Goal: Use online tool/utility: Utilize a website feature to perform a specific function

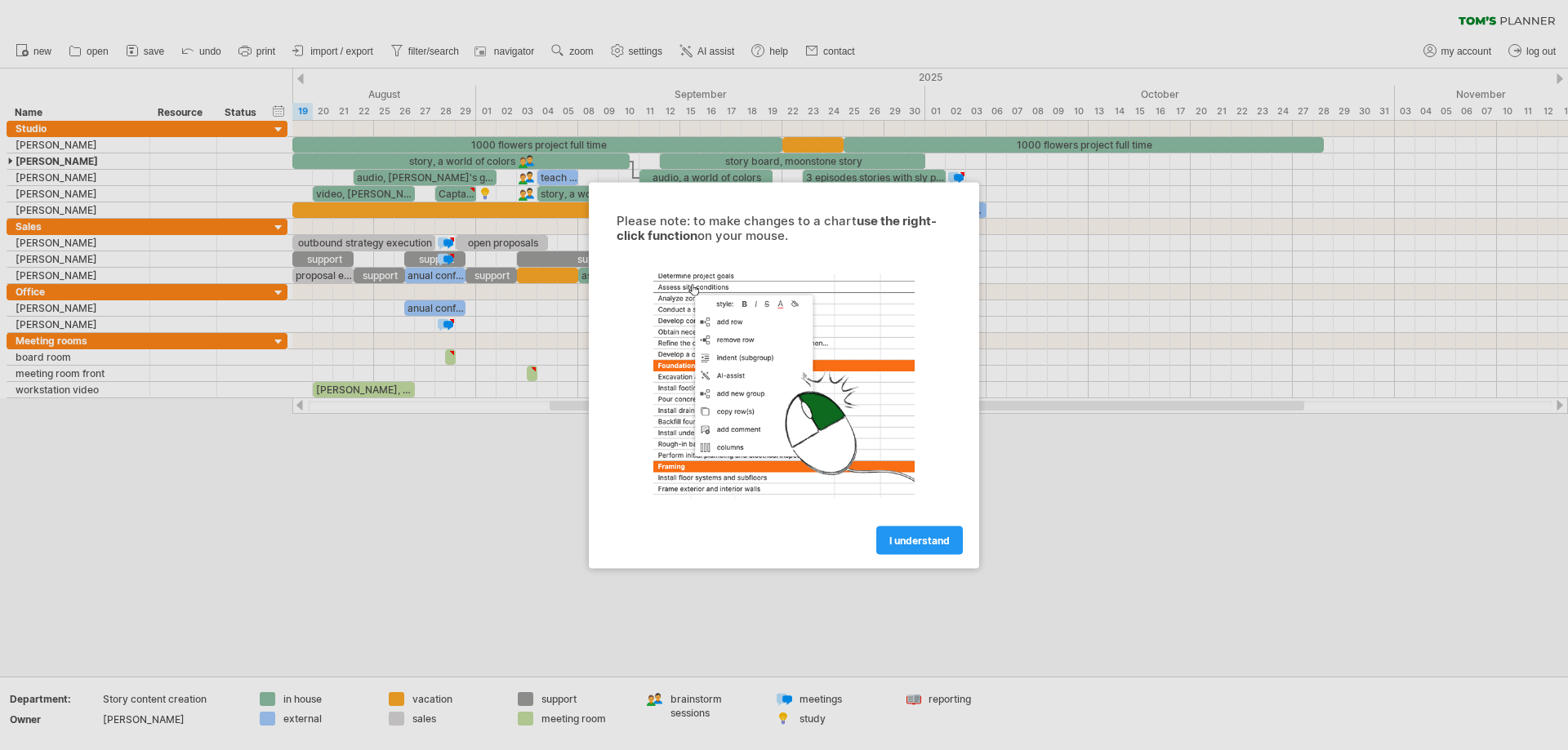
click at [1173, 284] on div at bounding box center [784, 375] width 1568 height 750
click at [916, 538] on span "I understand" at bounding box center [919, 540] width 60 height 12
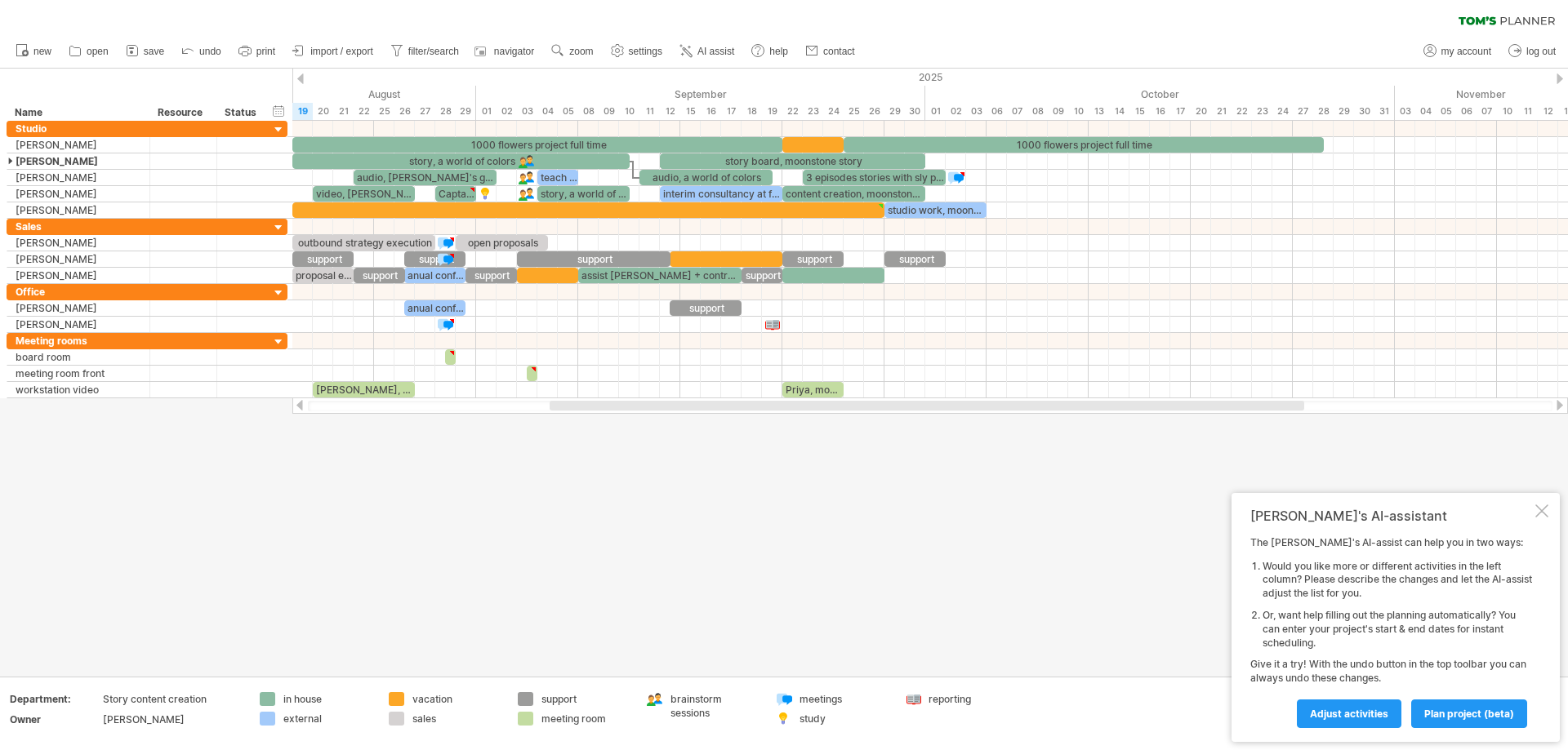
click at [1542, 504] on div at bounding box center [1542, 510] width 13 height 13
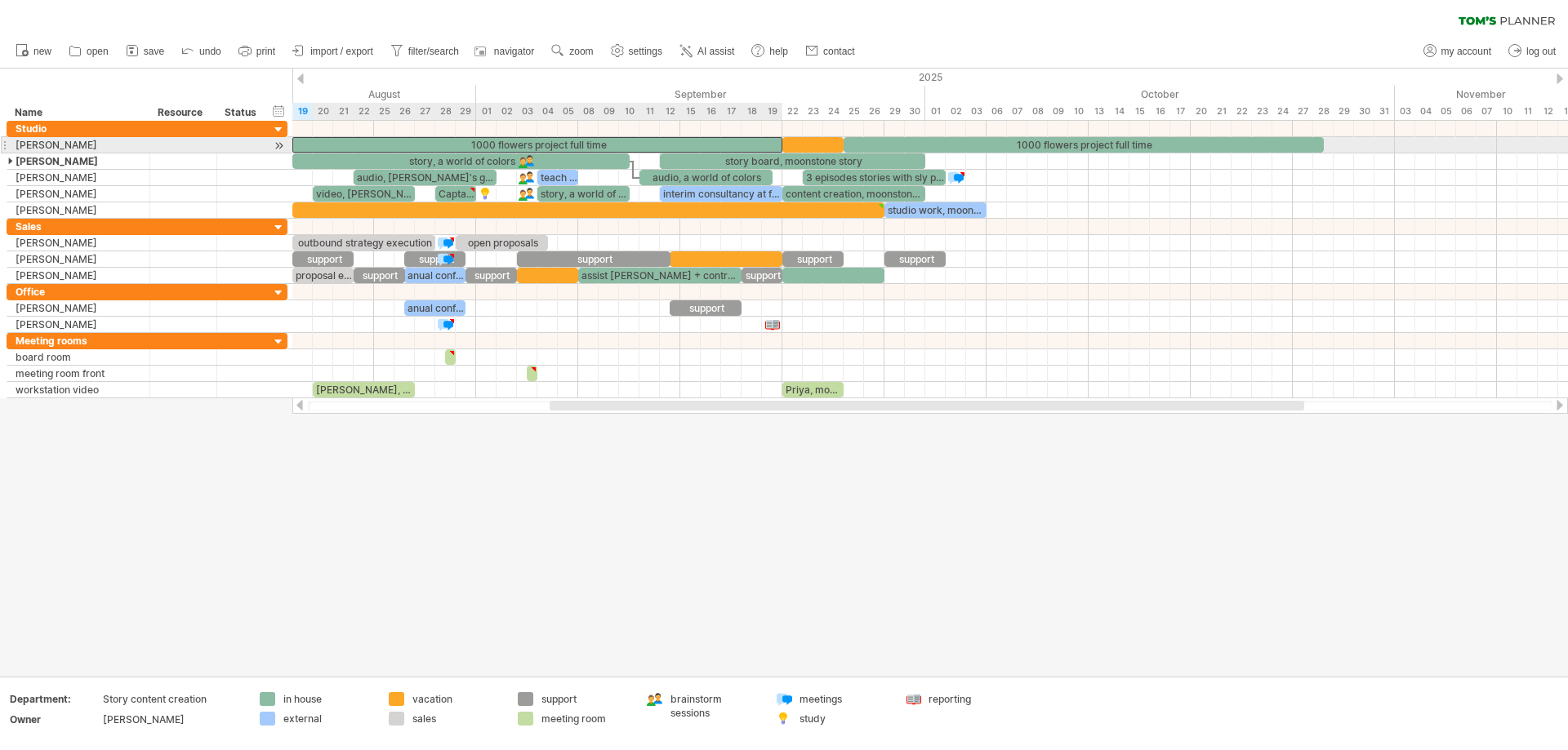
click at [577, 145] on div "1000 flowers project full time" at bounding box center [537, 145] width 490 height 16
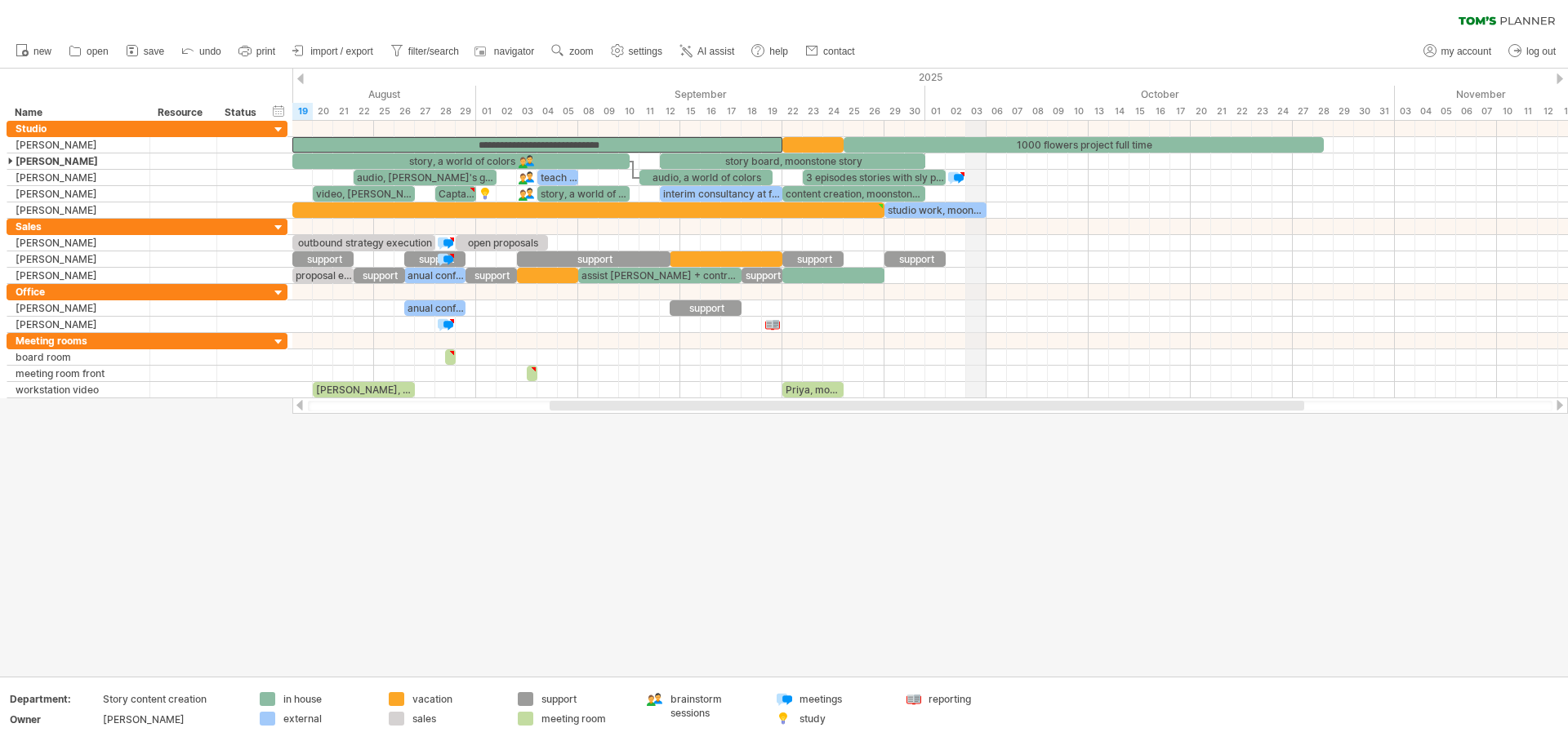
click at [966, 108] on div "03" at bounding box center [976, 111] width 20 height 17
click at [1180, 174] on div at bounding box center [930, 177] width 1275 height 16
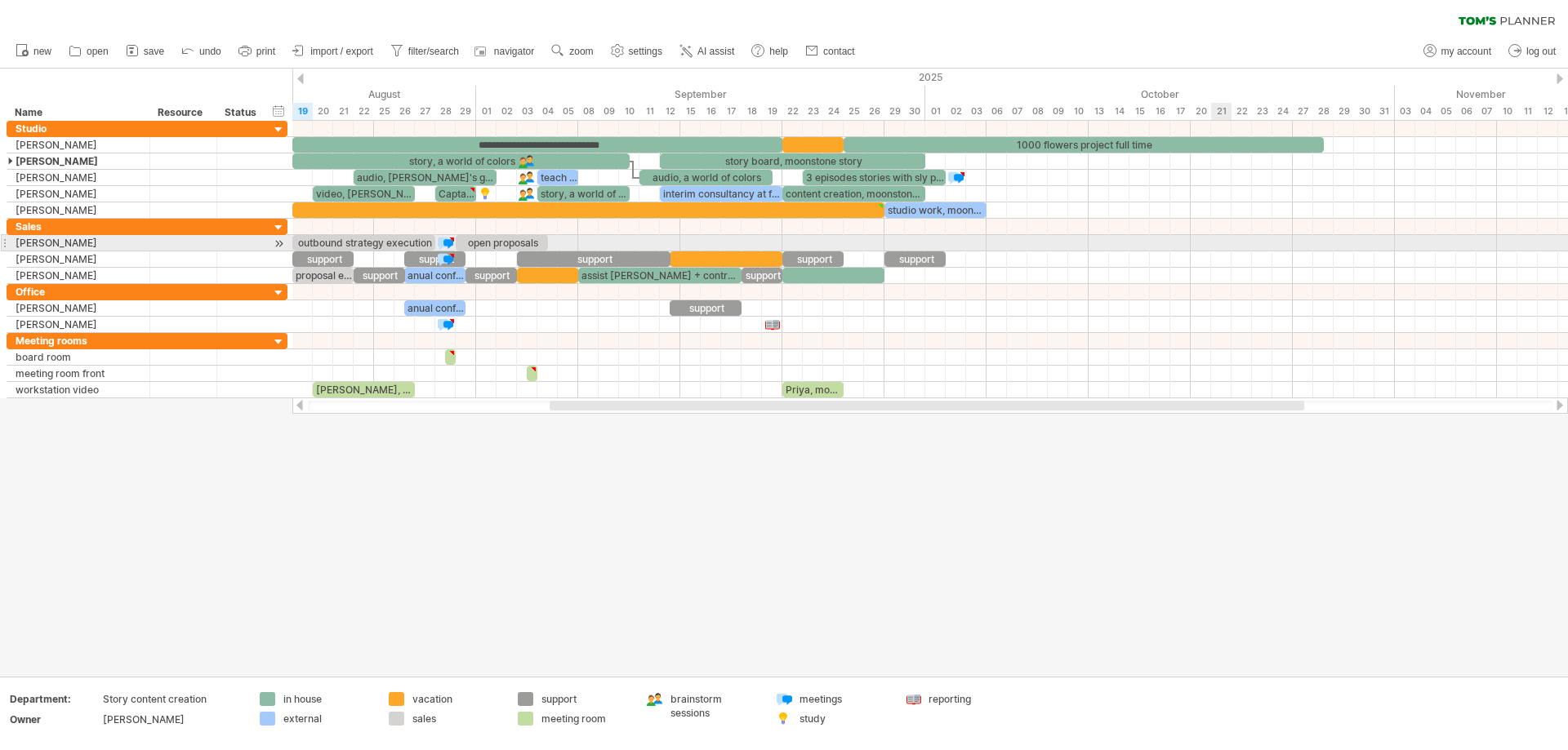
click at [1222, 242] on div at bounding box center [930, 243] width 1275 height 16
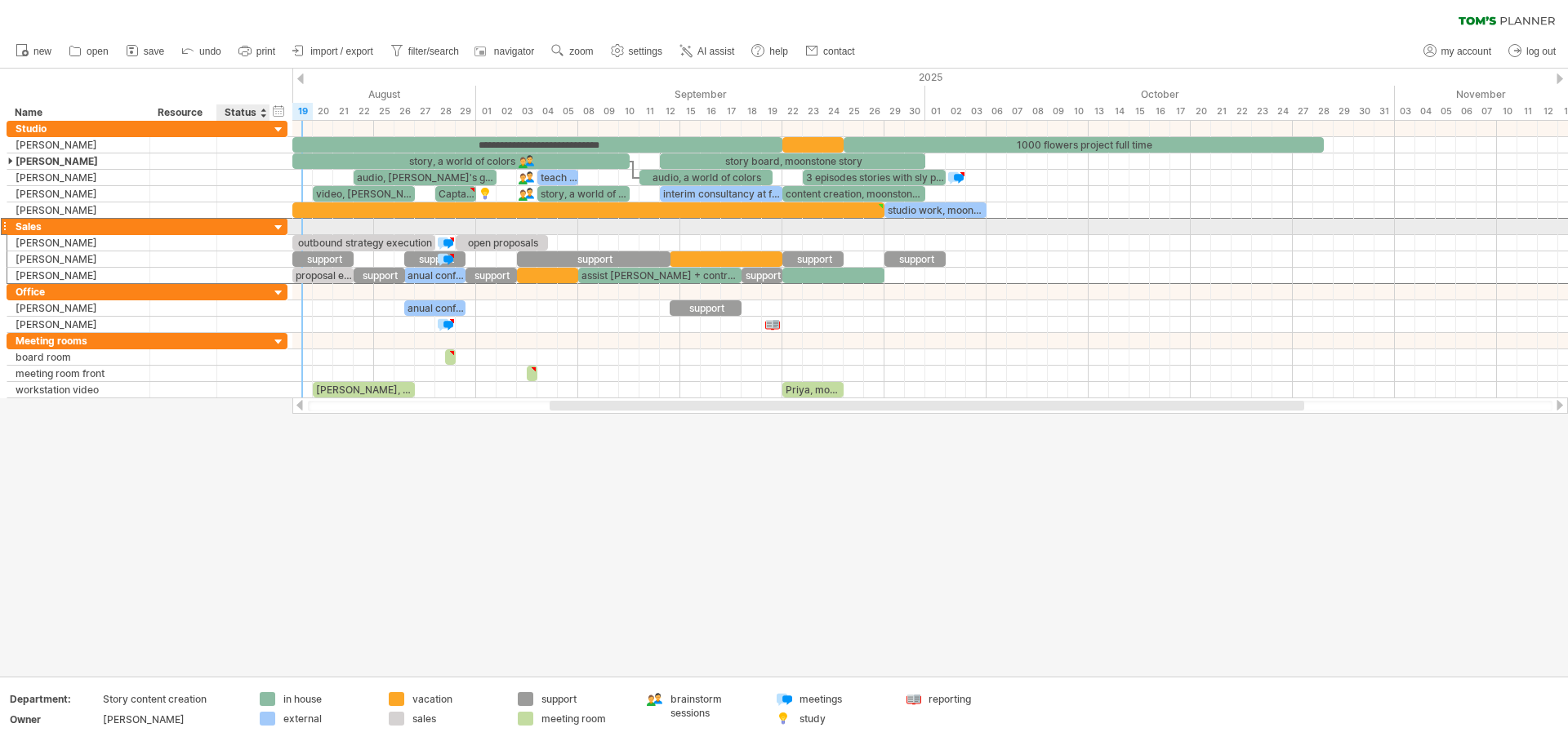
click at [288, 221] on div "***** Sales" at bounding box center [147, 226] width 281 height 17
click at [280, 223] on div at bounding box center [279, 229] width 16 height 16
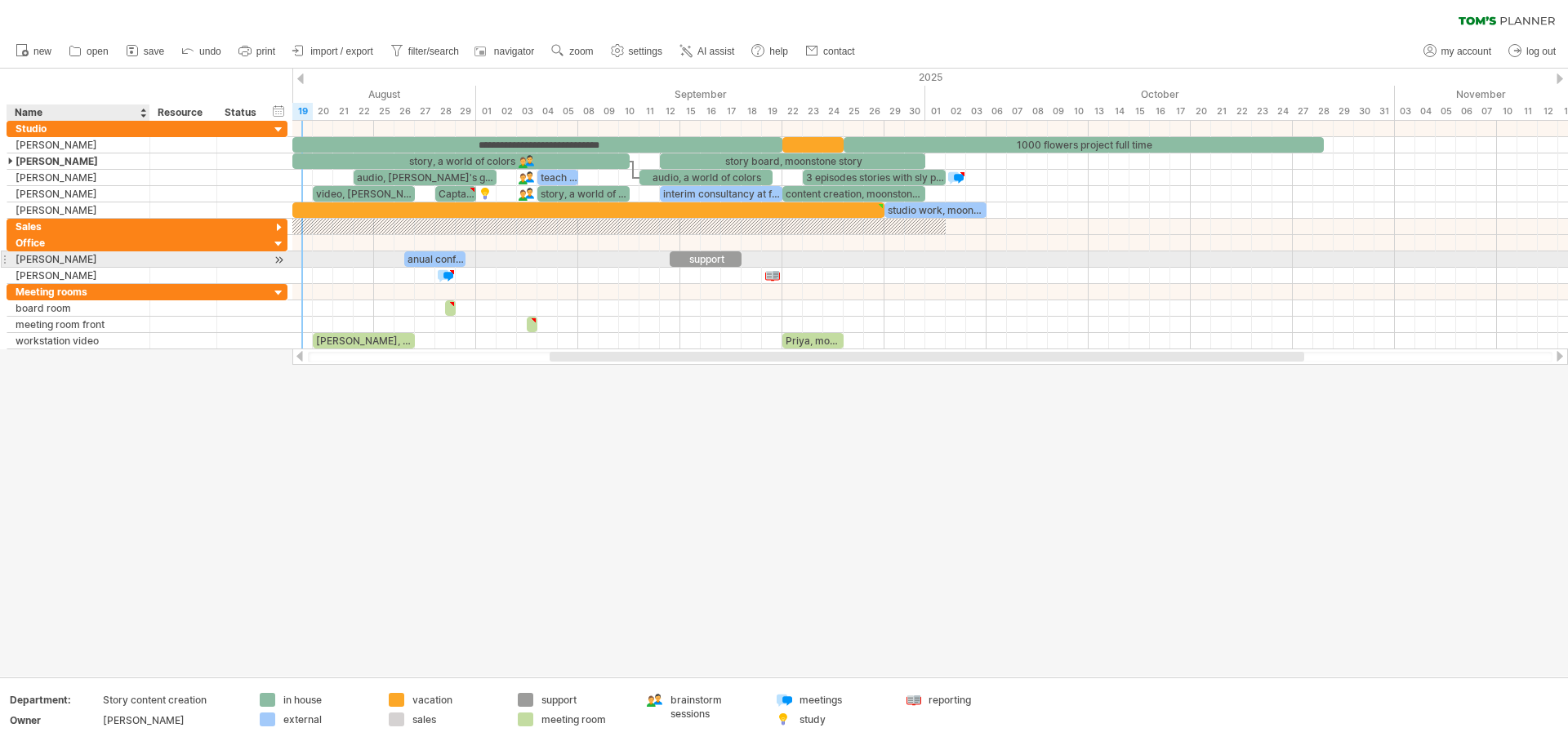
click at [78, 253] on div "[PERSON_NAME]" at bounding box center [79, 259] width 125 height 16
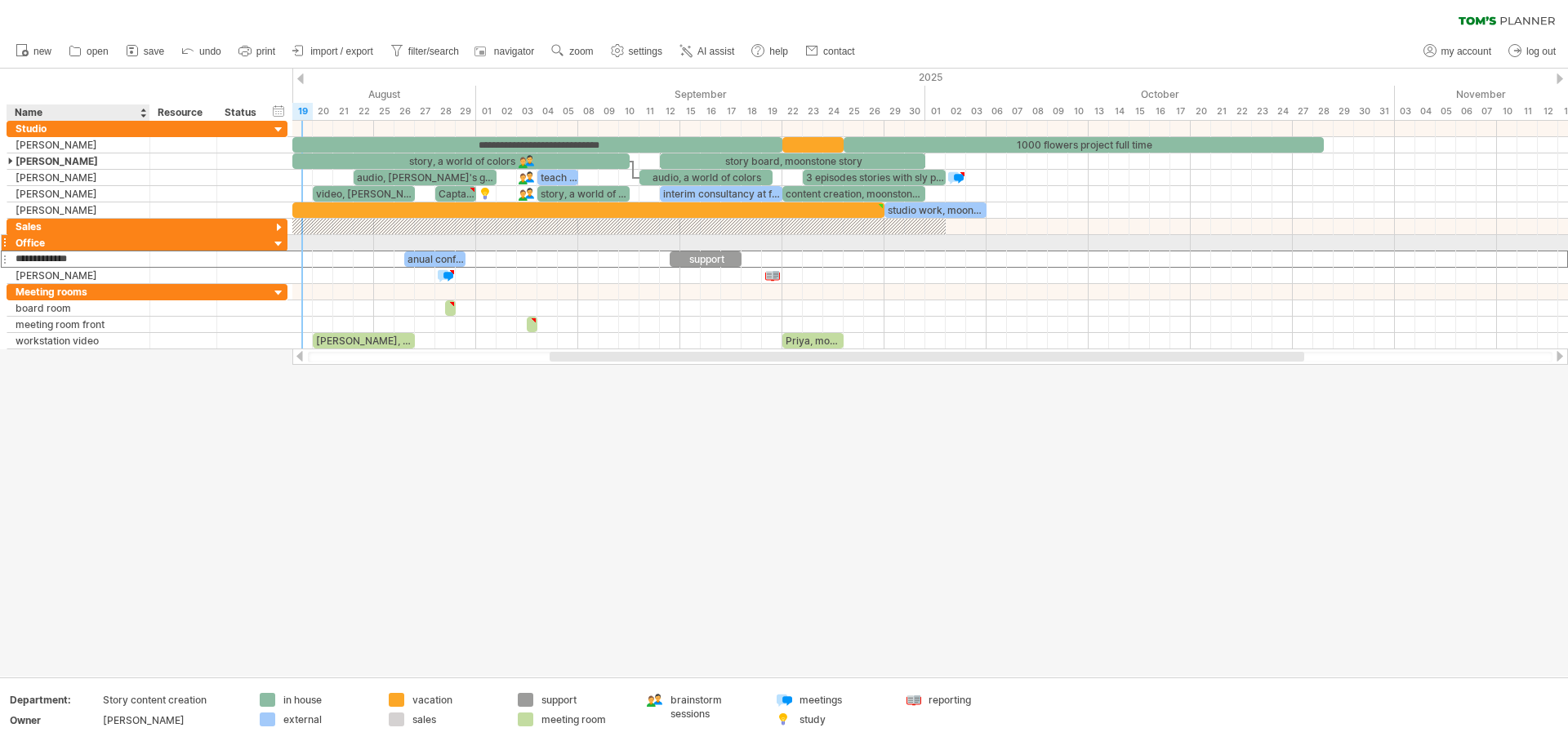
click at [87, 244] on div "Office" at bounding box center [79, 243] width 125 height 16
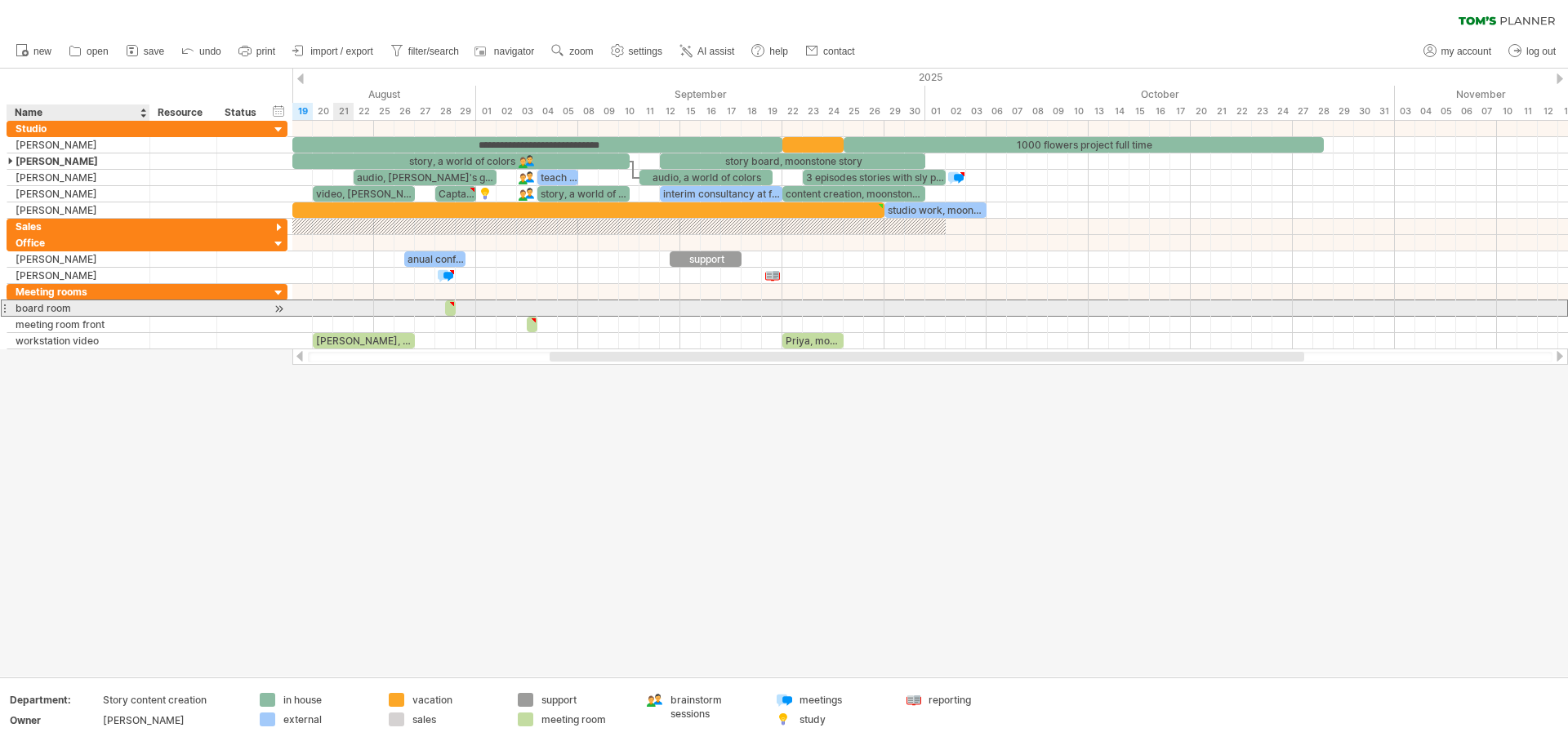
click at [114, 302] on div "board room" at bounding box center [79, 308] width 125 height 16
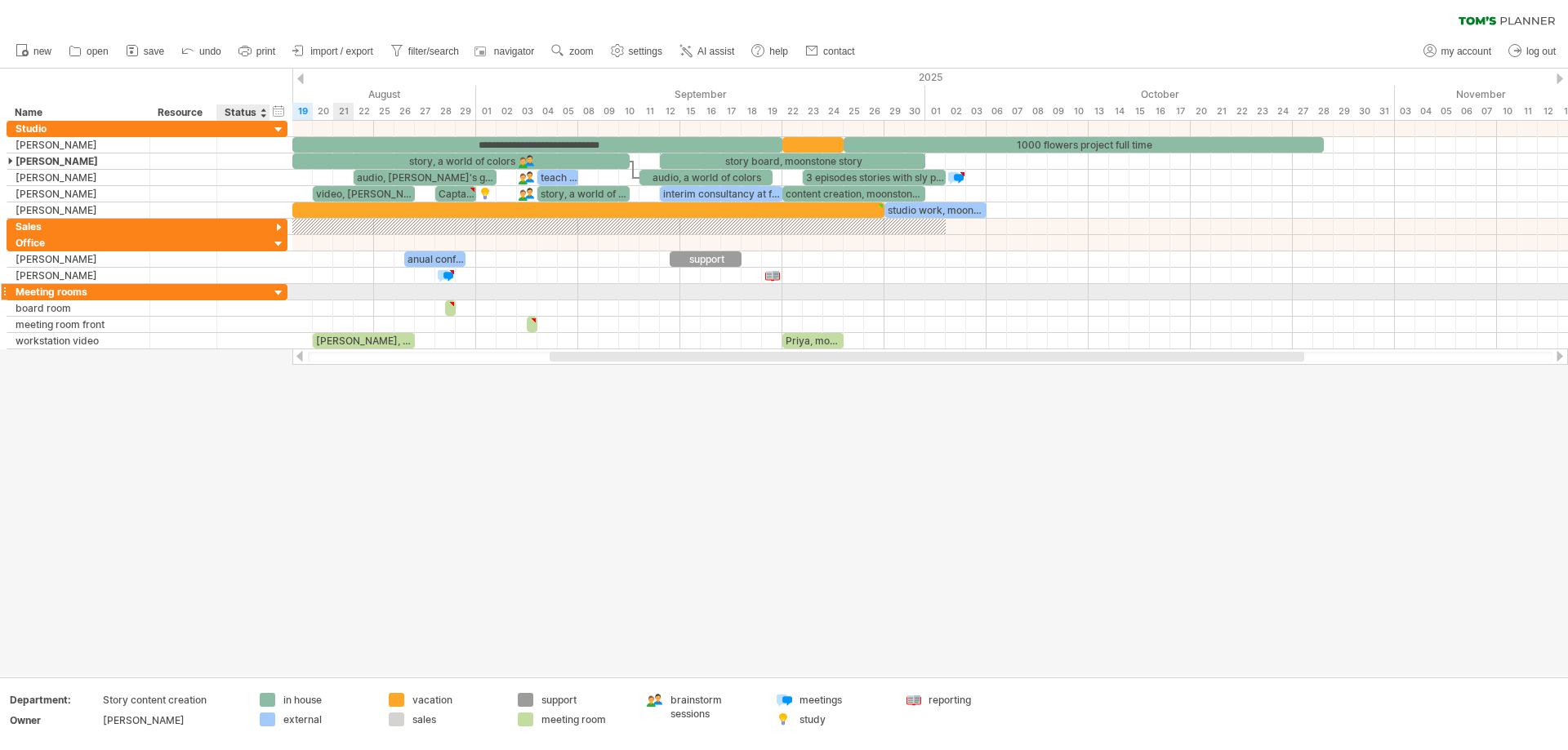
click at [281, 289] on div at bounding box center [279, 294] width 16 height 16
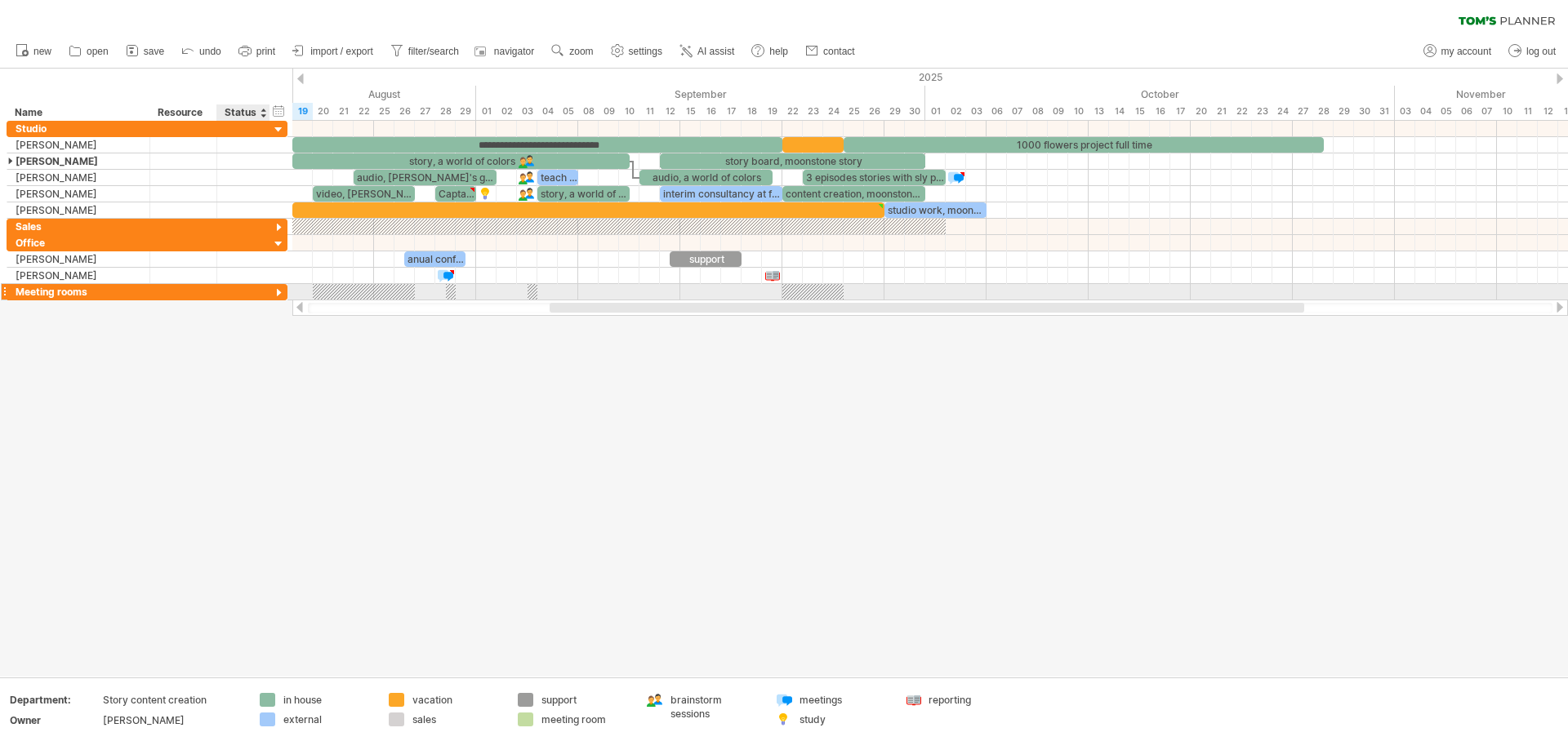
click at [284, 289] on div at bounding box center [279, 294] width 16 height 16
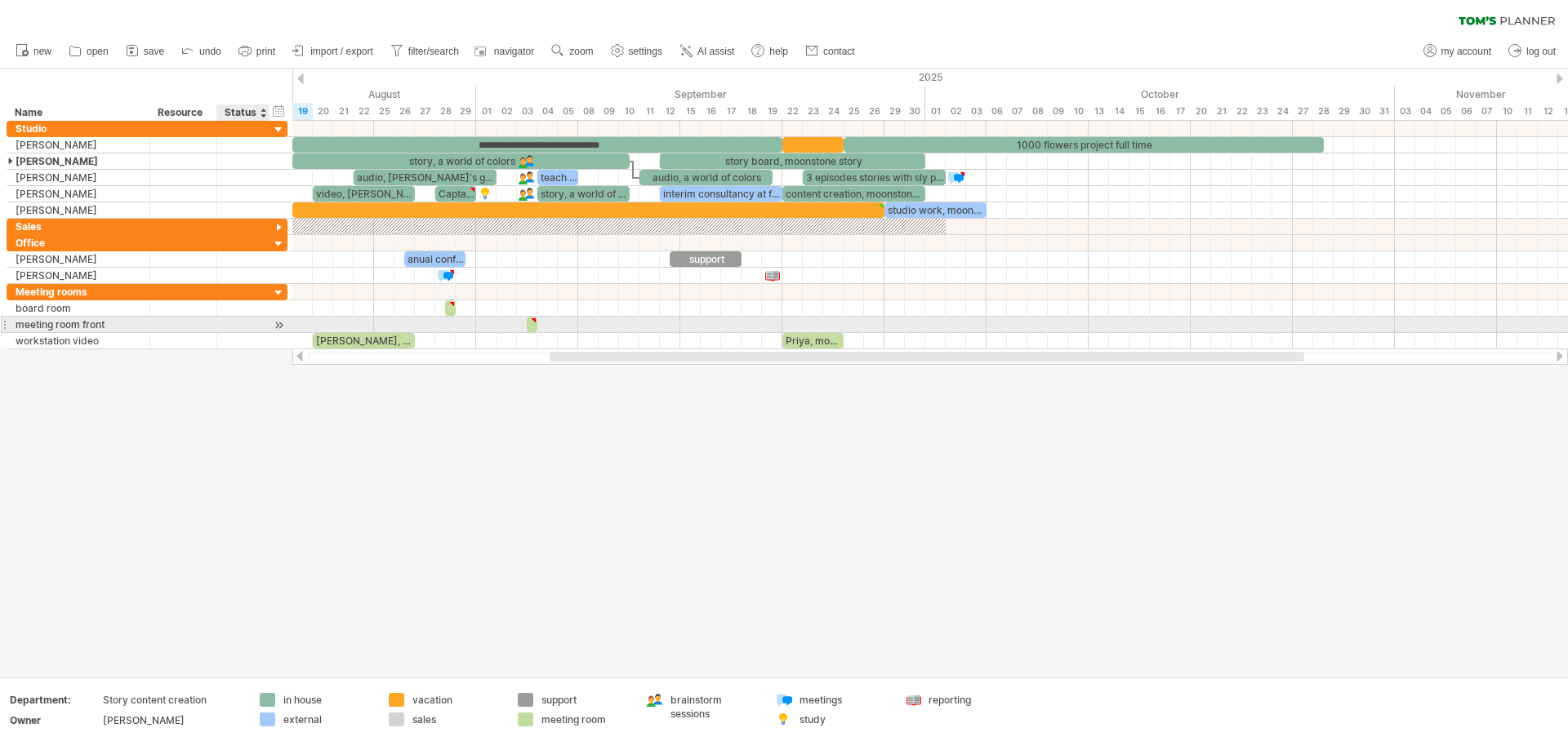
click at [267, 328] on div at bounding box center [268, 325] width 8 height 16
click at [274, 324] on div at bounding box center [279, 325] width 16 height 17
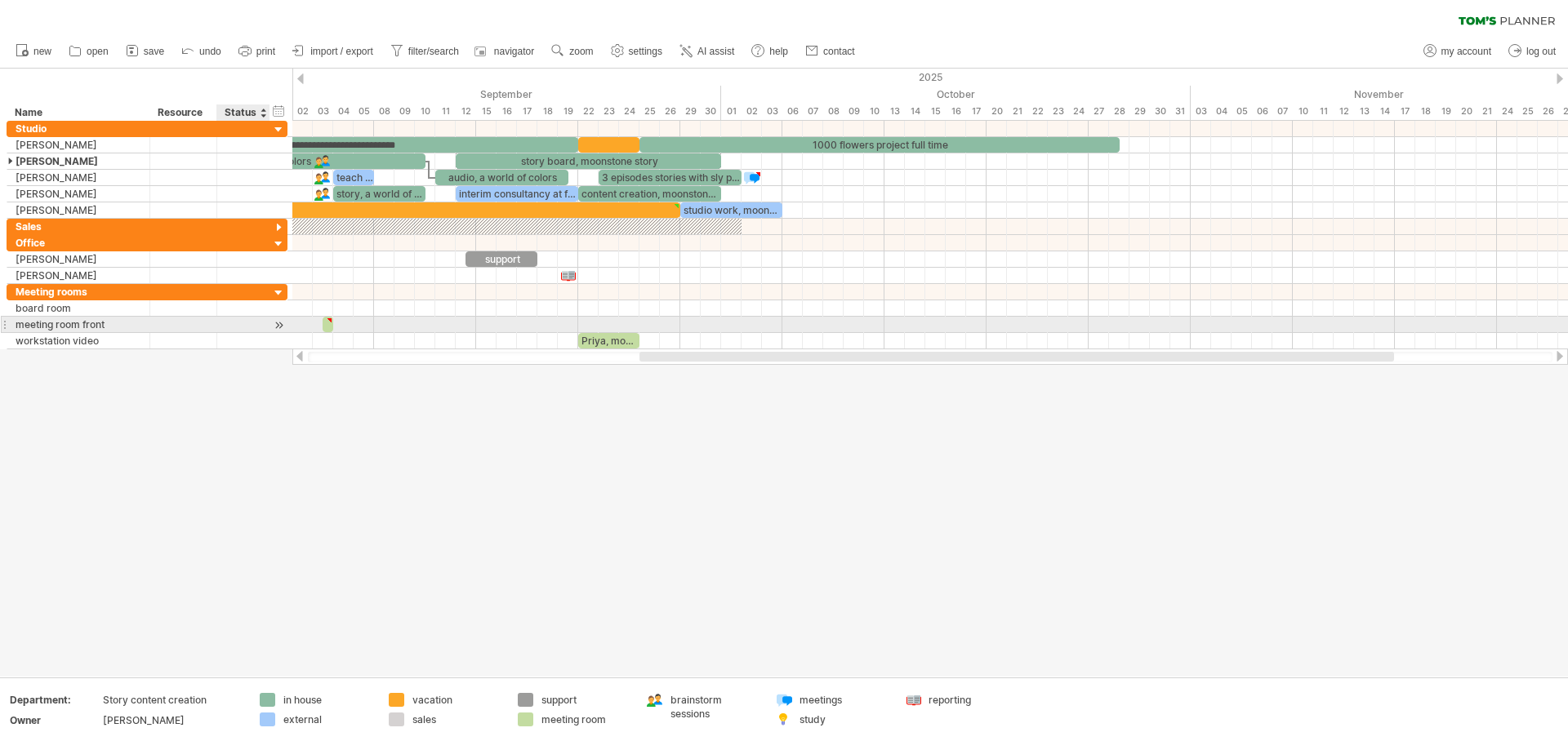
click at [274, 324] on div at bounding box center [279, 325] width 16 height 17
click at [279, 319] on div at bounding box center [279, 325] width 16 height 17
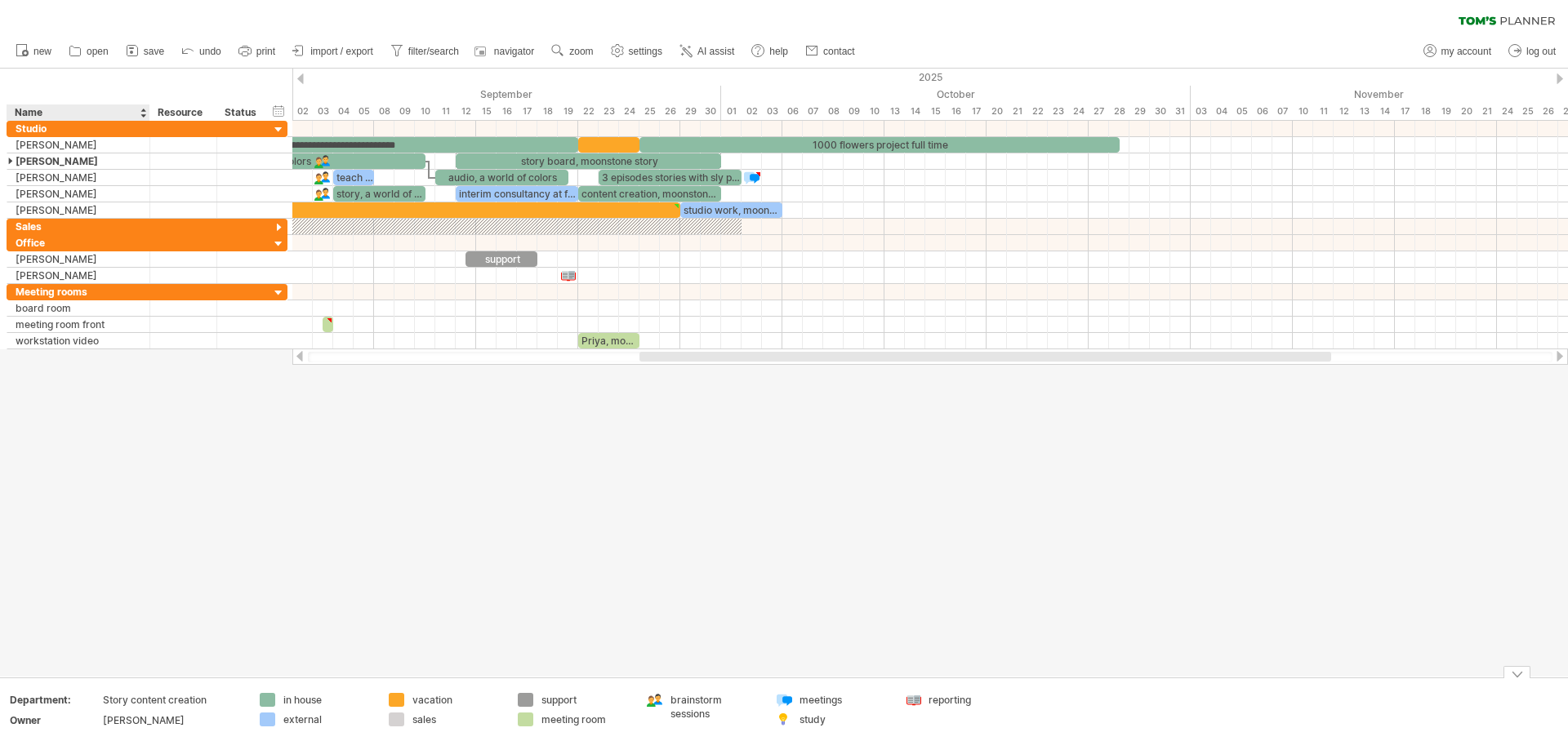
click at [37, 714] on div "Owner" at bounding box center [55, 720] width 90 height 14
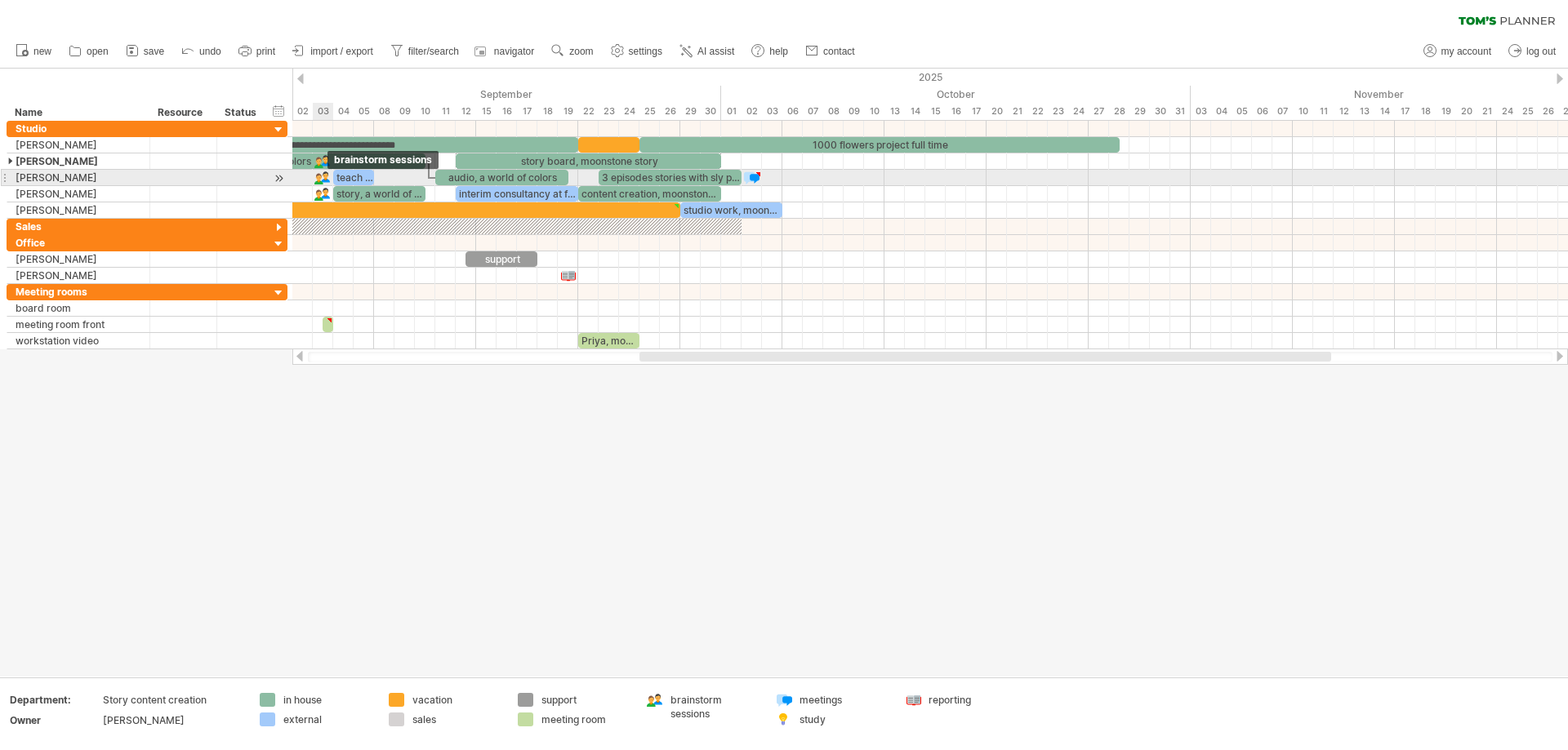
click at [322, 176] on div at bounding box center [322, 177] width 16 height 16
click at [320, 170] on div at bounding box center [322, 177] width 18 height 16
drag, startPoint x: 333, startPoint y: 173, endPoint x: 455, endPoint y: 177, distance: 122.1
click at [374, 177] on div "audio, a world of colors audio, [PERSON_NAME]'s garden teach at [GEOGRAPHIC_DAT…" at bounding box center [374, 177] width 0 height 16
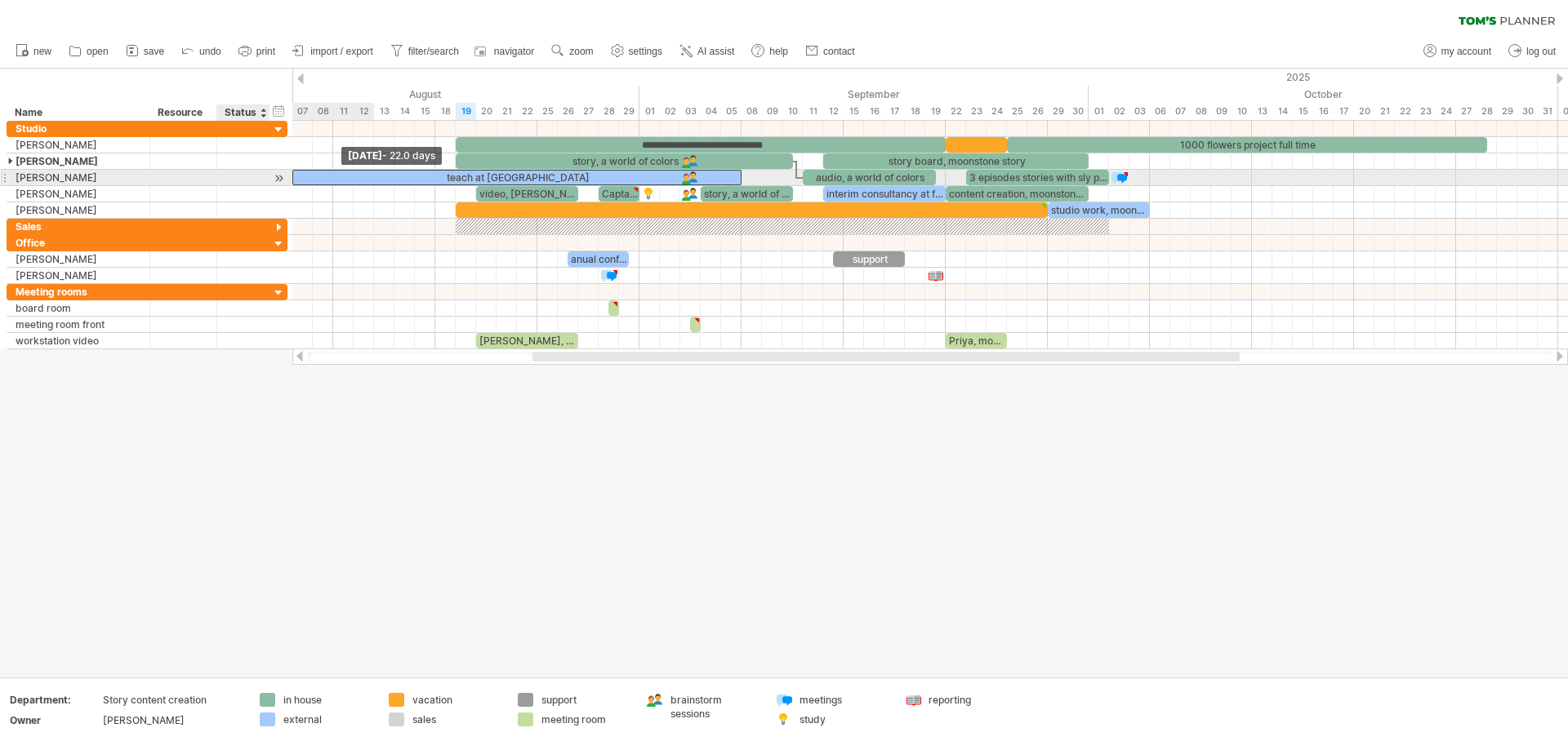
drag, startPoint x: 365, startPoint y: 179, endPoint x: 270, endPoint y: 184, distance: 95.1
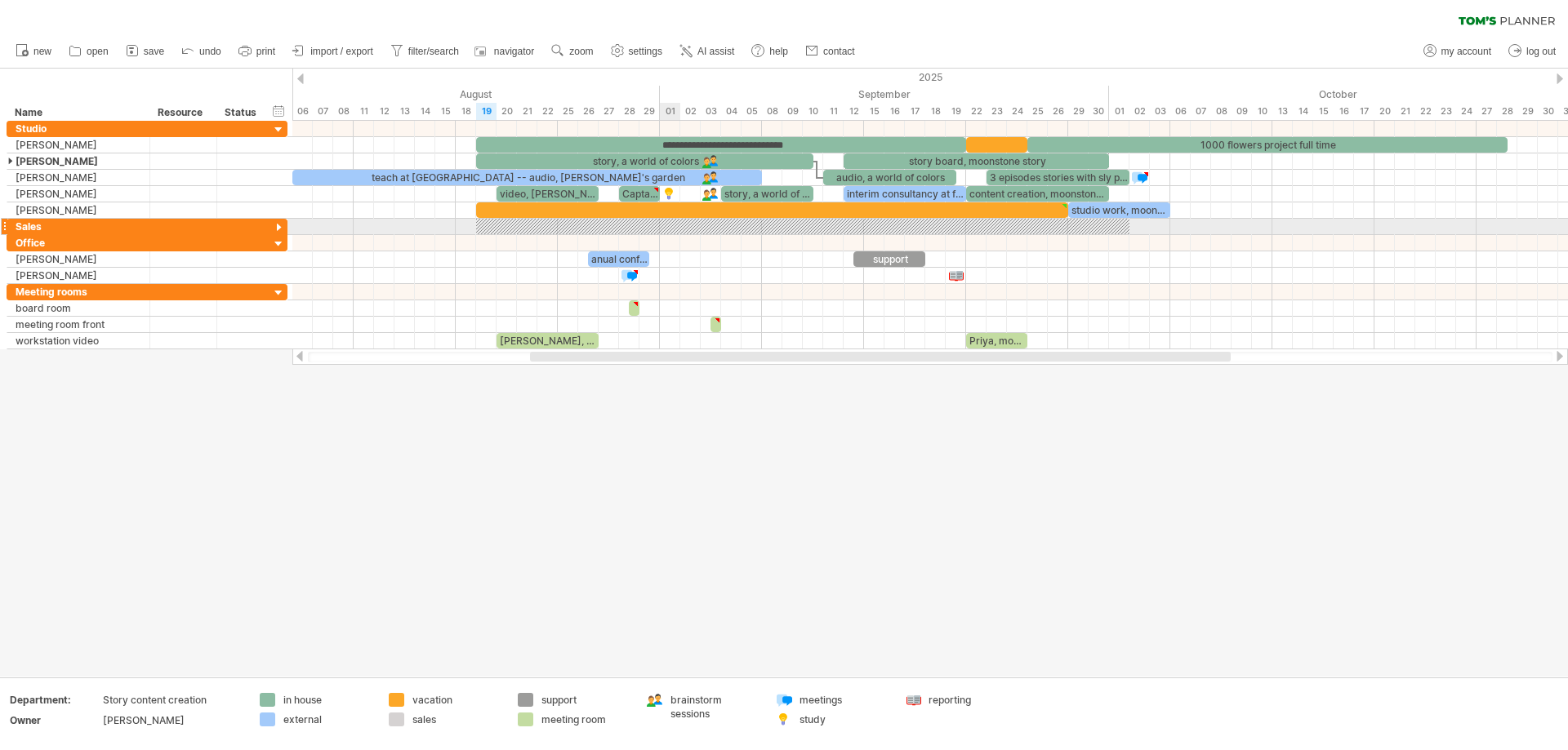
click at [665, 221] on div at bounding box center [803, 227] width 653 height 16
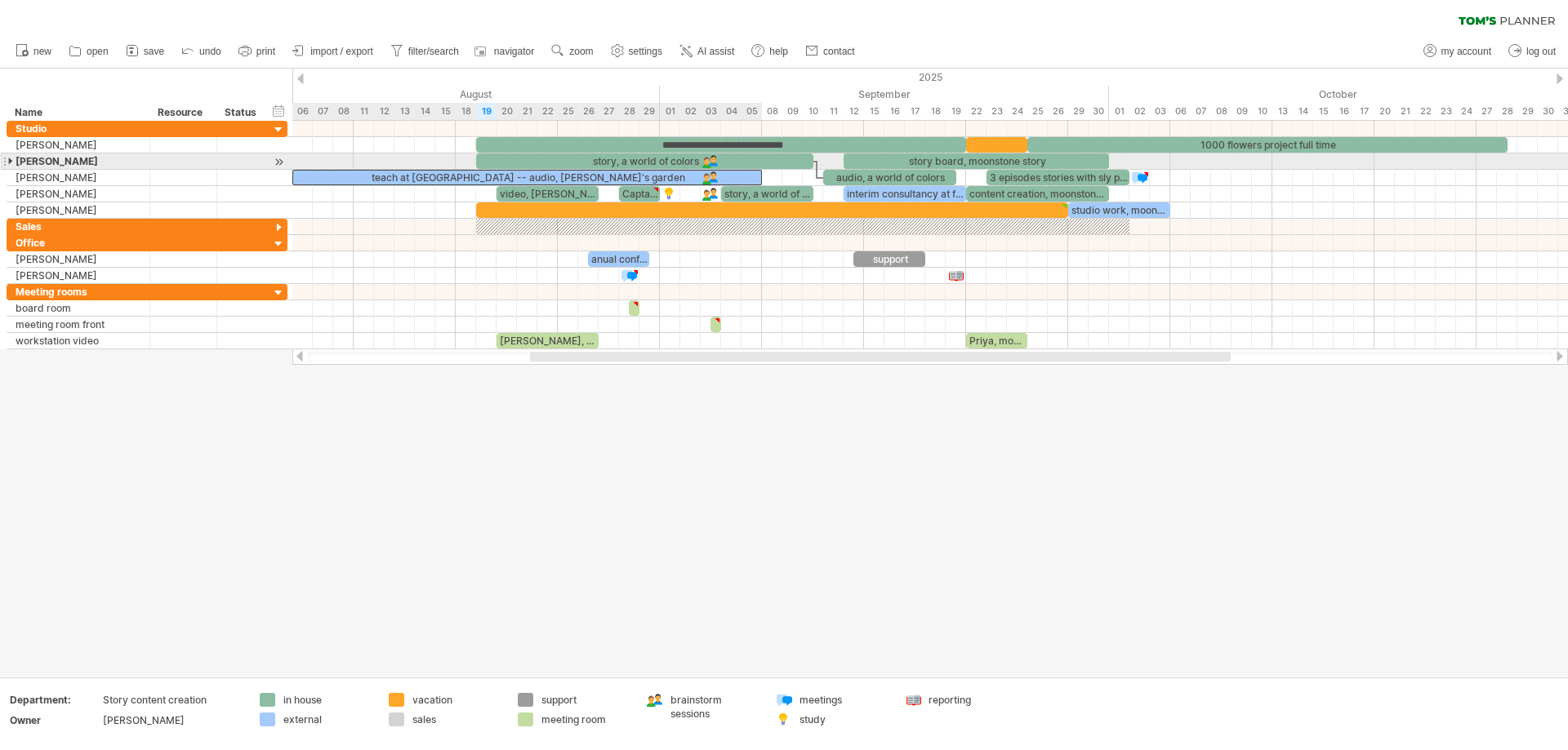
click at [762, 168] on div "**********" at bounding box center [762, 169] width 0 height 98
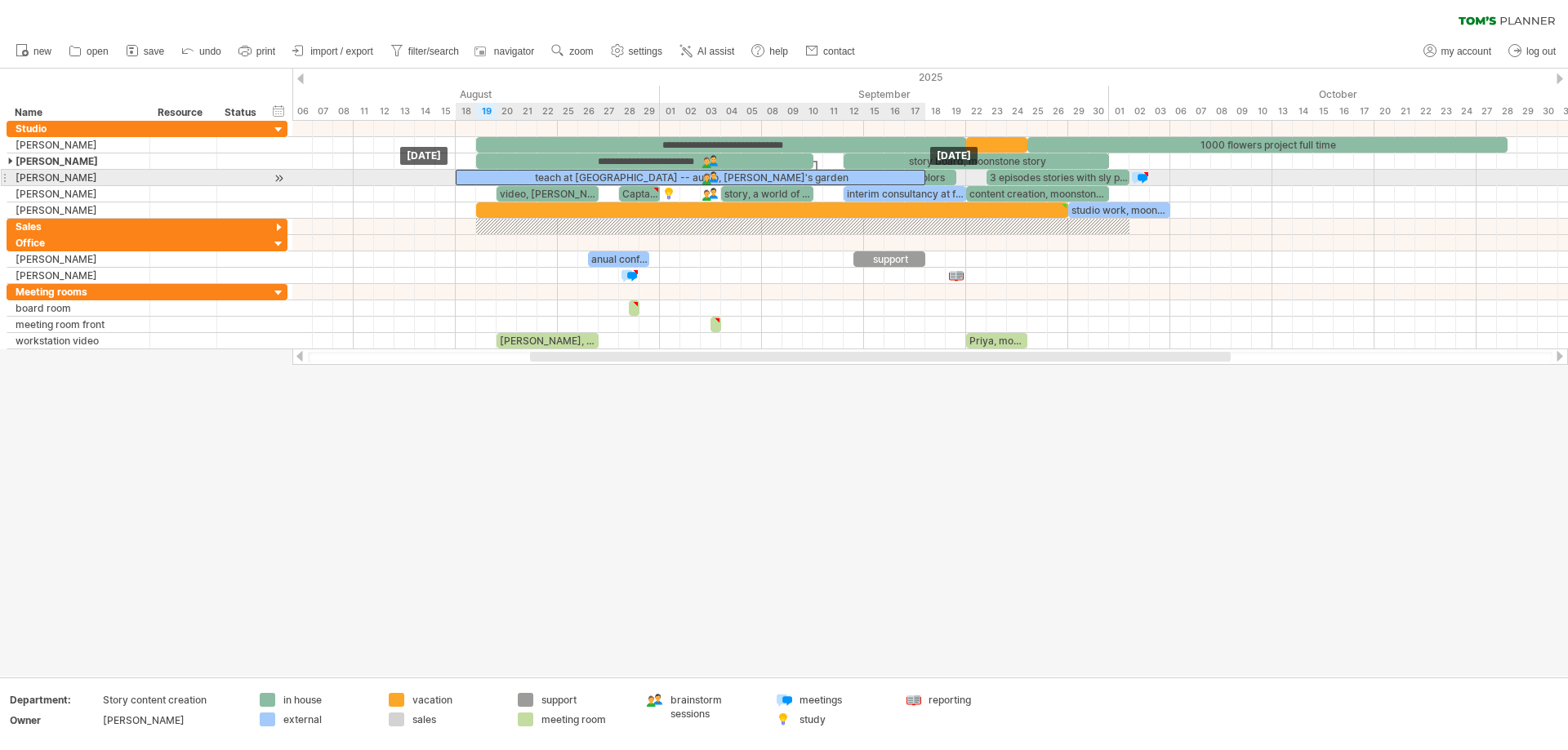
drag, startPoint x: 448, startPoint y: 179, endPoint x: 614, endPoint y: 180, distance: 166.0
click at [614, 180] on div "teach at [GEOGRAPHIC_DATA] -- audio, [PERSON_NAME]'s garden" at bounding box center [690, 177] width 470 height 16
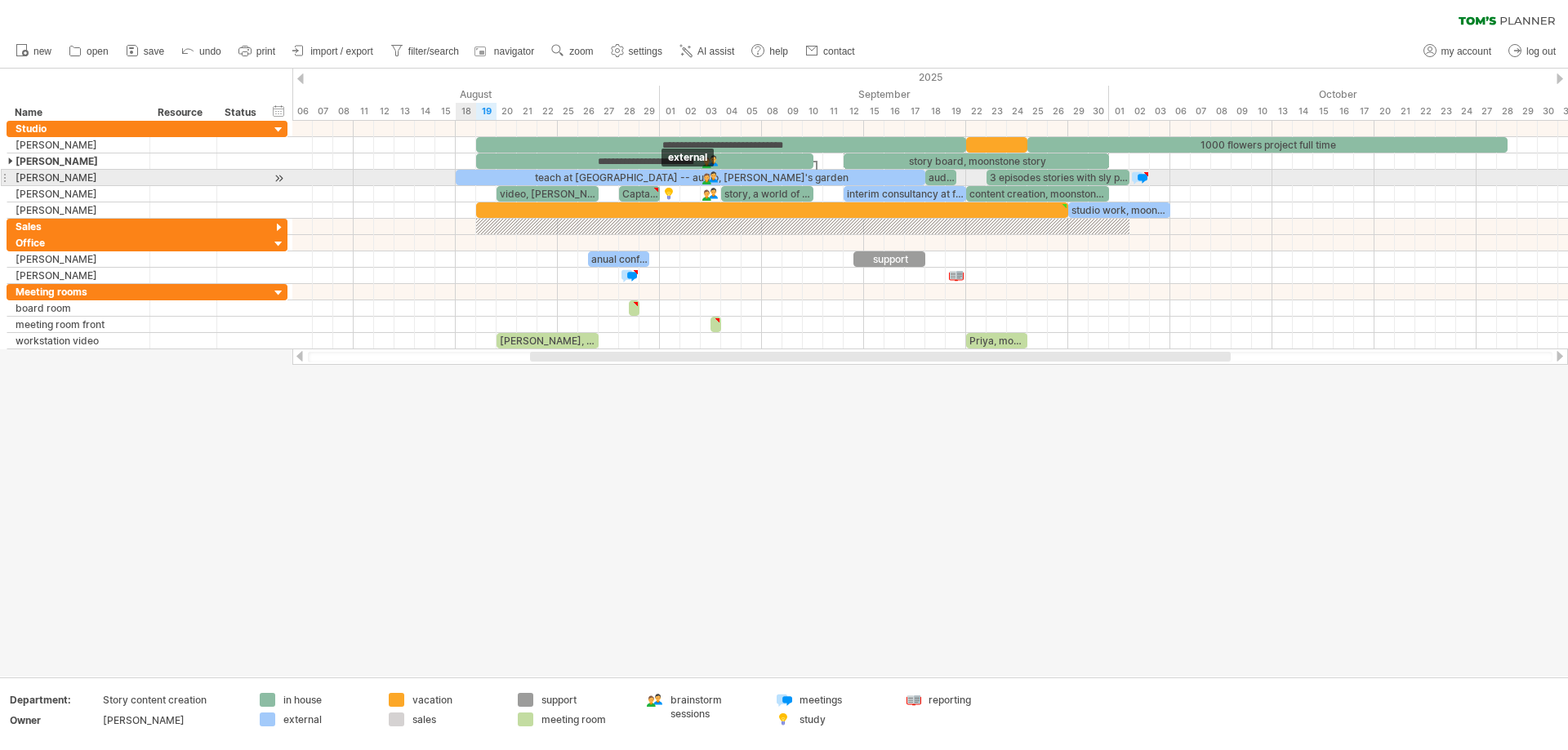
click at [464, 176] on div "teach at [GEOGRAPHIC_DATA] -- audio, [PERSON_NAME]'s garden" at bounding box center [690, 177] width 470 height 16
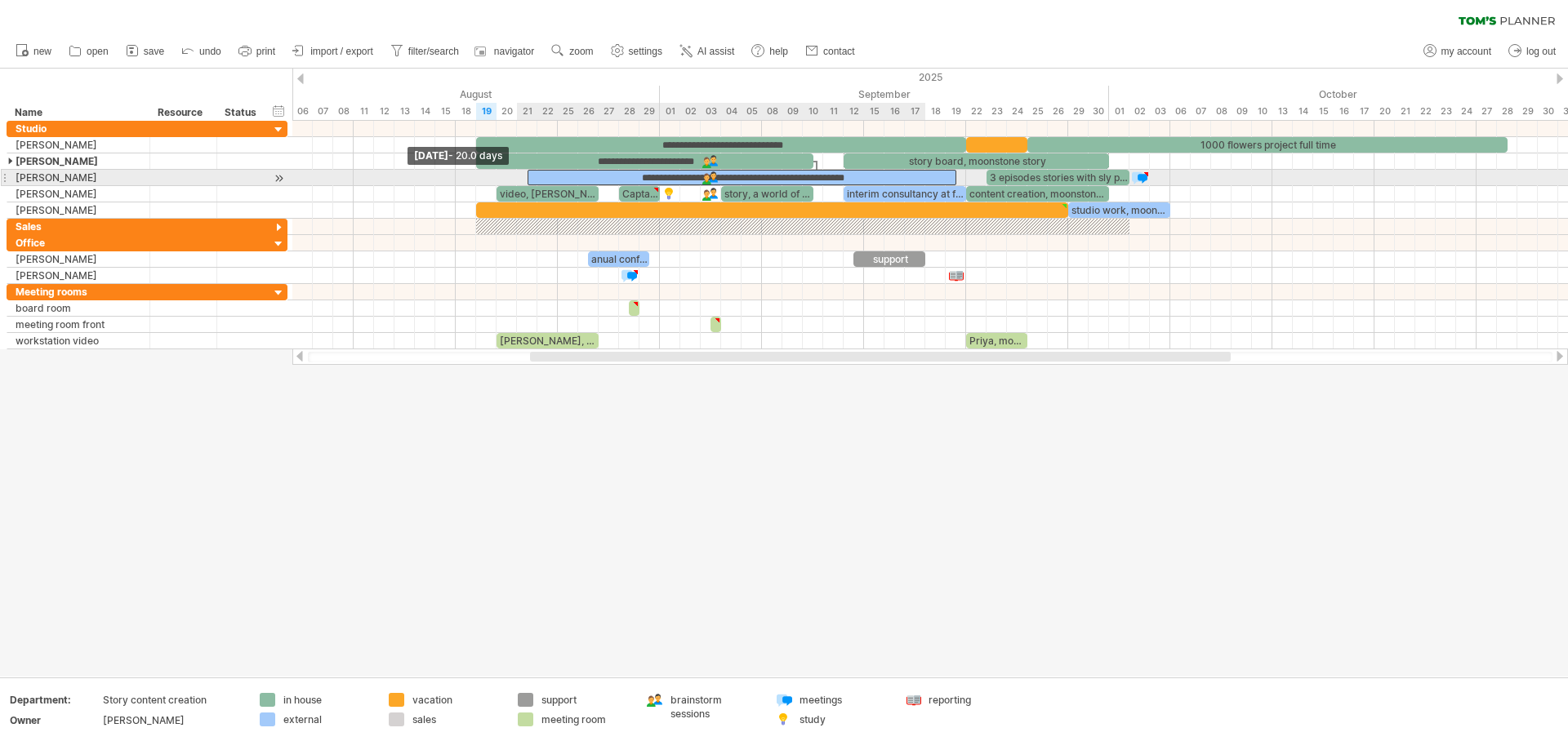
drag, startPoint x: 453, startPoint y: 177, endPoint x: 559, endPoint y: 172, distance: 106.1
click at [531, 176] on span at bounding box center [527, 177] width 6 height 16
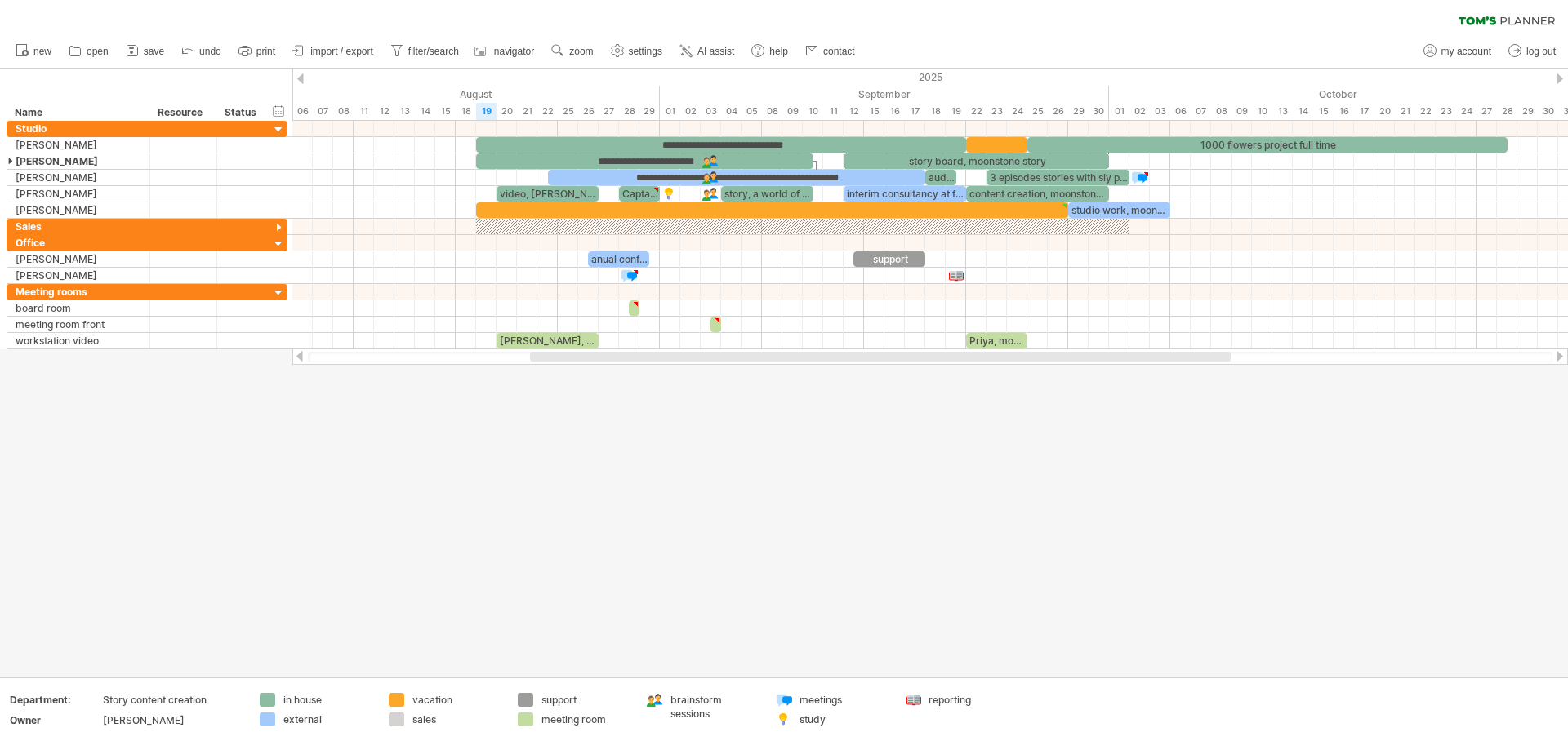
click at [800, 495] on div at bounding box center [784, 372] width 1568 height 608
